Goal: Navigation & Orientation: Find specific page/section

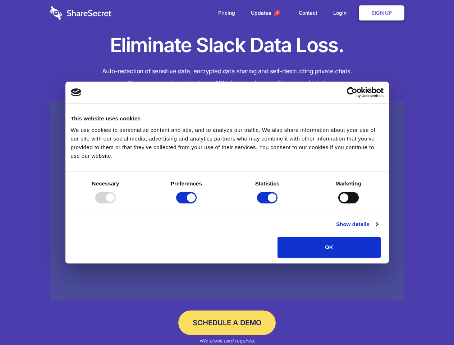
click at [116, 203] on div at bounding box center [105, 198] width 20 height 12
click at [197, 203] on input "Preferences" at bounding box center [186, 198] width 20 height 12
checkbox input "false"
click at [268, 203] on input "Statistics" at bounding box center [267, 198] width 20 height 12
checkbox input "false"
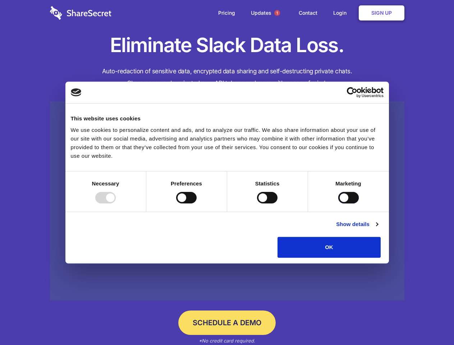
click at [338, 203] on input "Marketing" at bounding box center [348, 198] width 20 height 12
checkbox input "true"
click at [378, 229] on link "Show details" at bounding box center [357, 224] width 42 height 9
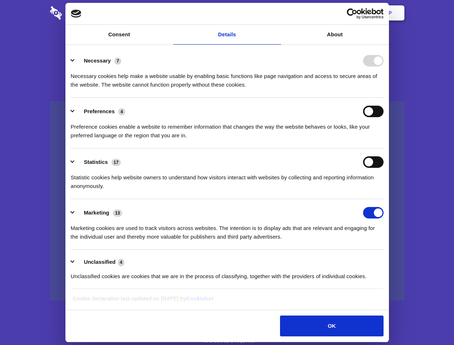
click at [384, 98] on li "Necessary 7 Necessary cookies help make a website usable by enabling basic func…" at bounding box center [227, 72] width 313 height 51
click at [277, 13] on span "1" at bounding box center [277, 13] width 6 height 6
